Goal: Task Accomplishment & Management: Use online tool/utility

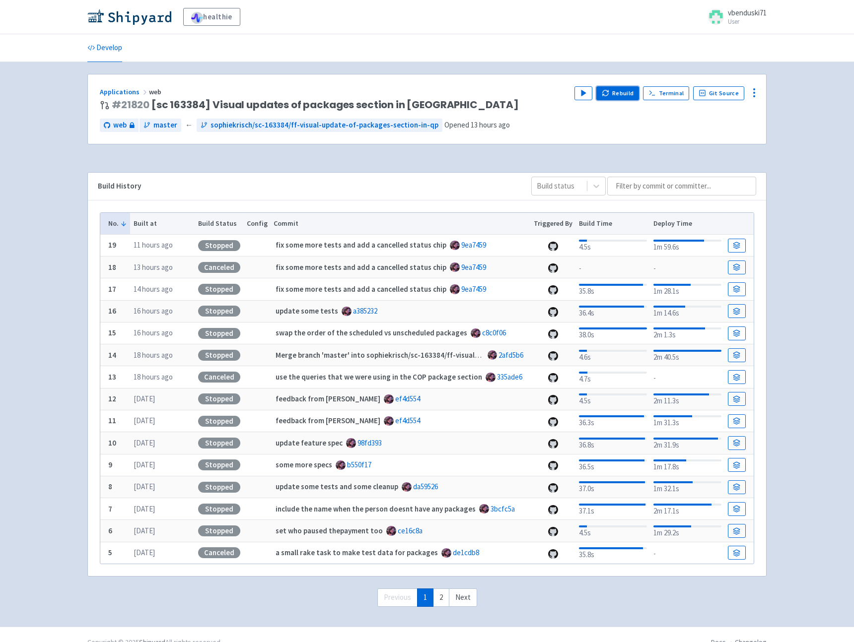
click at [621, 91] on button "Rebuild" at bounding box center [617, 93] width 43 height 14
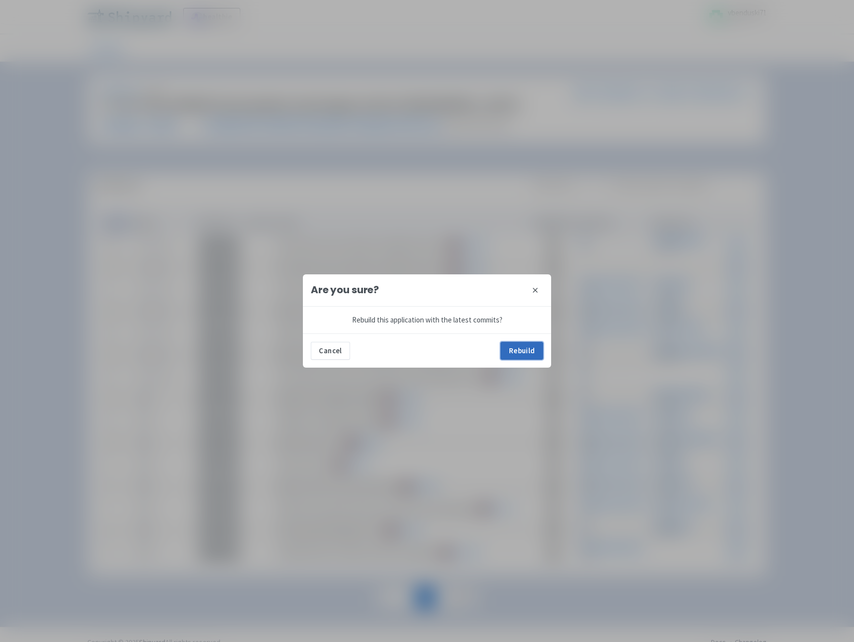
click at [526, 355] on button "Rebuild" at bounding box center [521, 351] width 43 height 18
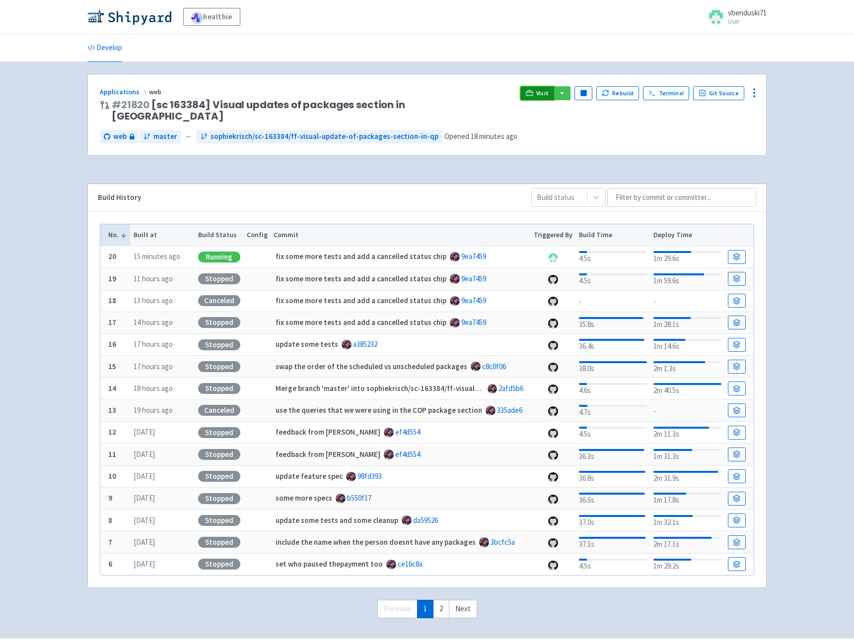
click at [544, 92] on span "Visit" at bounding box center [542, 93] width 13 height 8
